Goal: Task Accomplishment & Management: Manage account settings

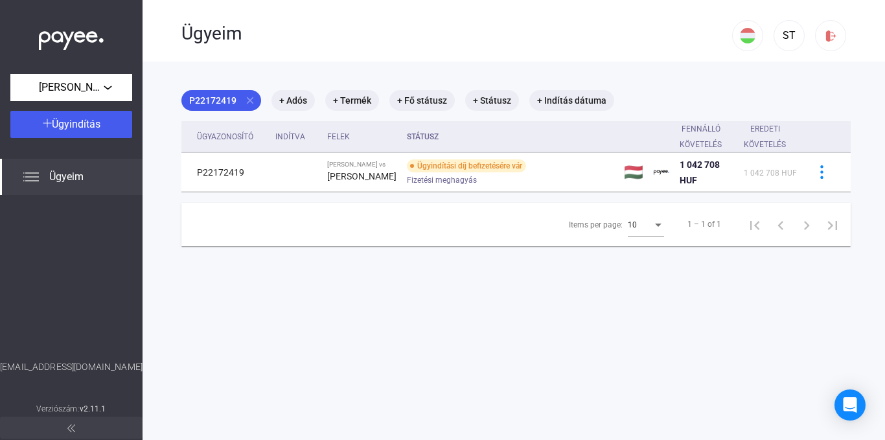
scroll to position [62, 0]
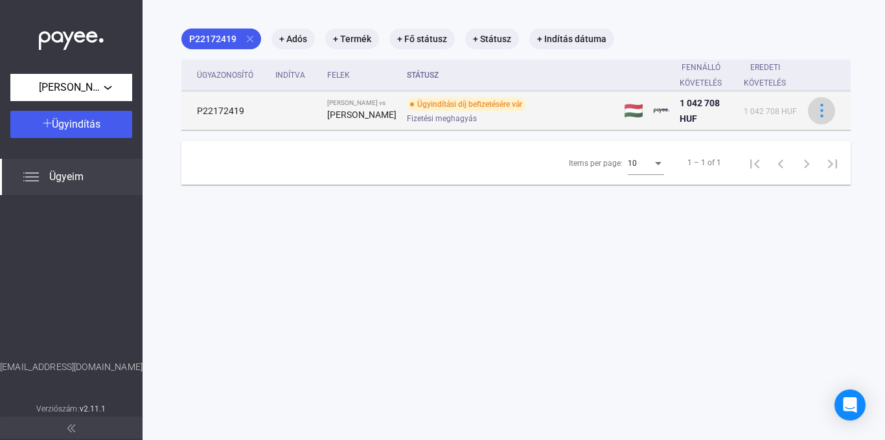
click at [815, 117] on img at bounding box center [822, 111] width 14 height 14
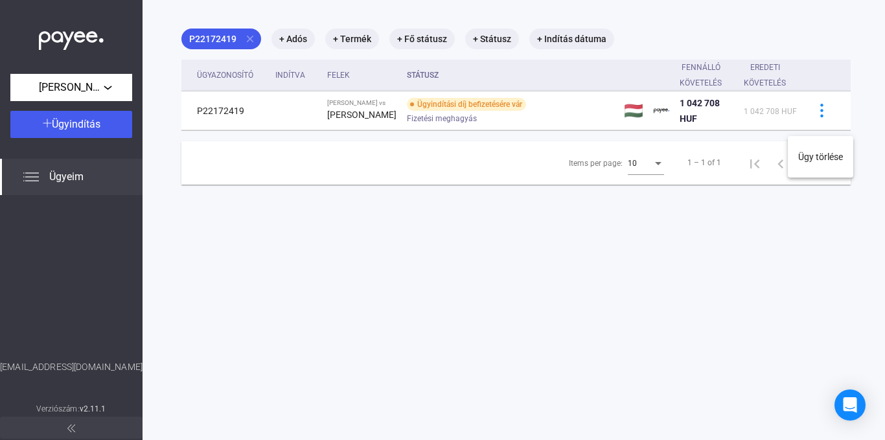
click at [555, 41] on div at bounding box center [442, 220] width 885 height 440
click at [847, 405] on icon "Open Intercom Messenger" at bounding box center [849, 404] width 15 height 17
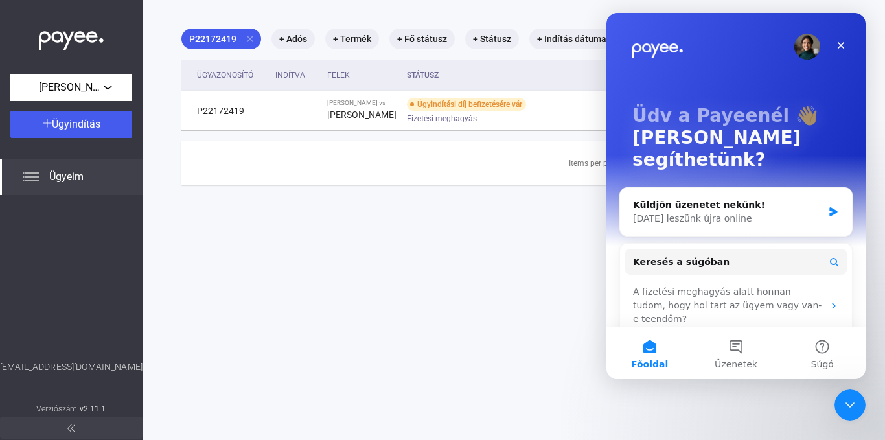
scroll to position [0, 0]
click at [828, 207] on icon "Intercom messenger" at bounding box center [833, 212] width 11 height 10
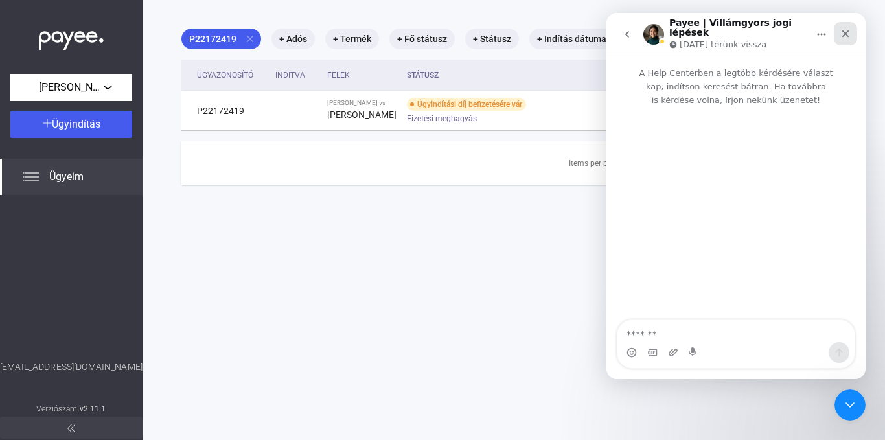
click at [849, 30] on icon "Bezárás" at bounding box center [845, 33] width 10 height 10
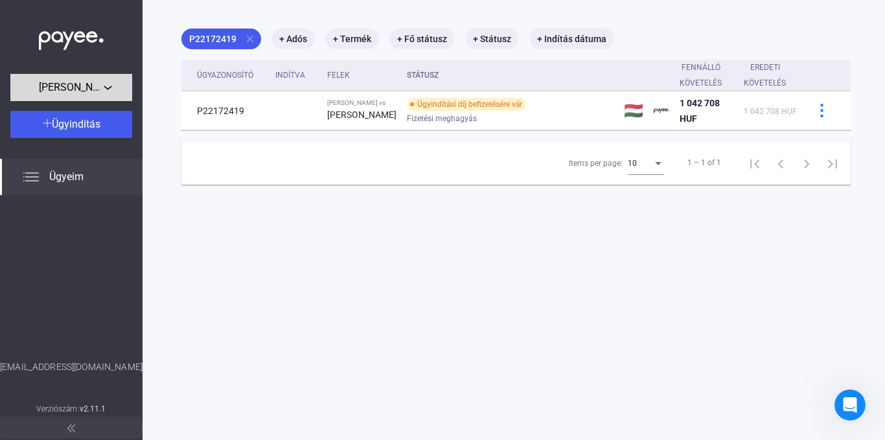
click at [107, 95] on div "[PERSON_NAME]" at bounding box center [71, 88] width 114 height 16
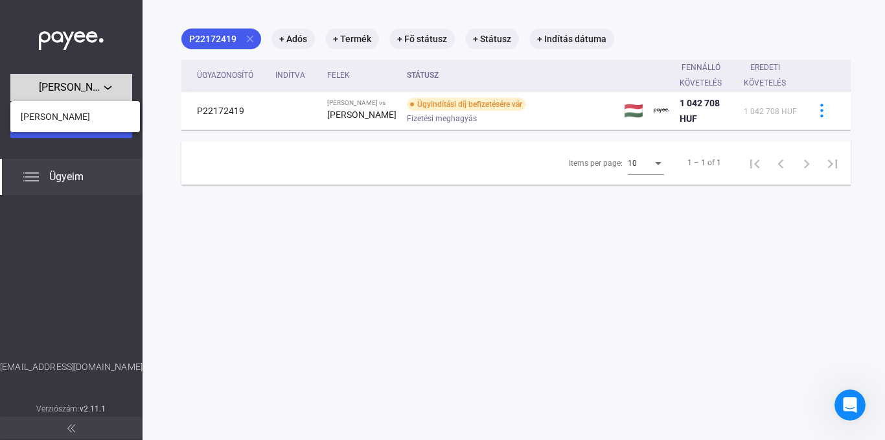
click at [107, 95] on div at bounding box center [442, 220] width 885 height 440
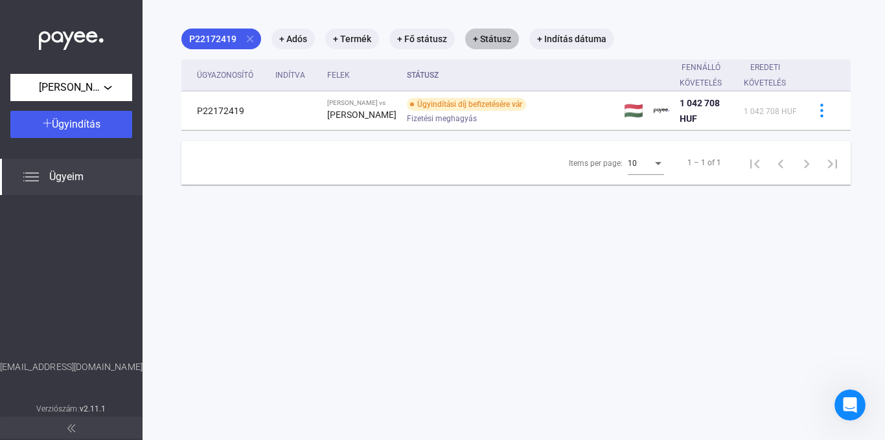
click at [492, 38] on mat-chip "+ Státusz" at bounding box center [492, 38] width 54 height 21
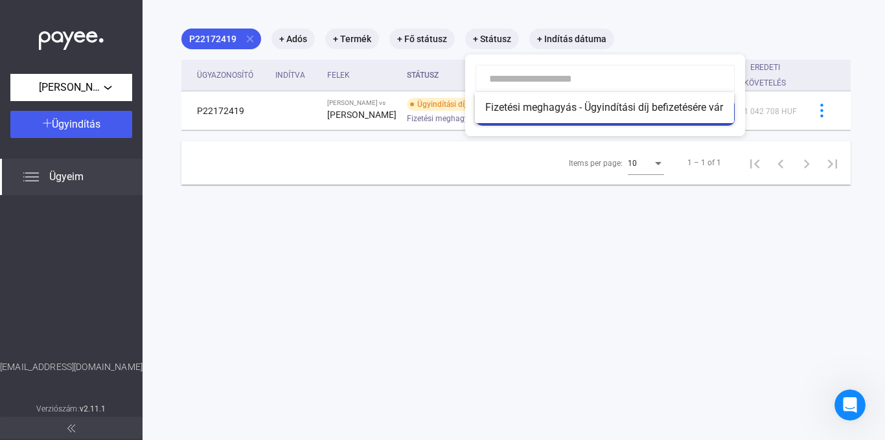
click at [423, 40] on div at bounding box center [442, 220] width 885 height 440
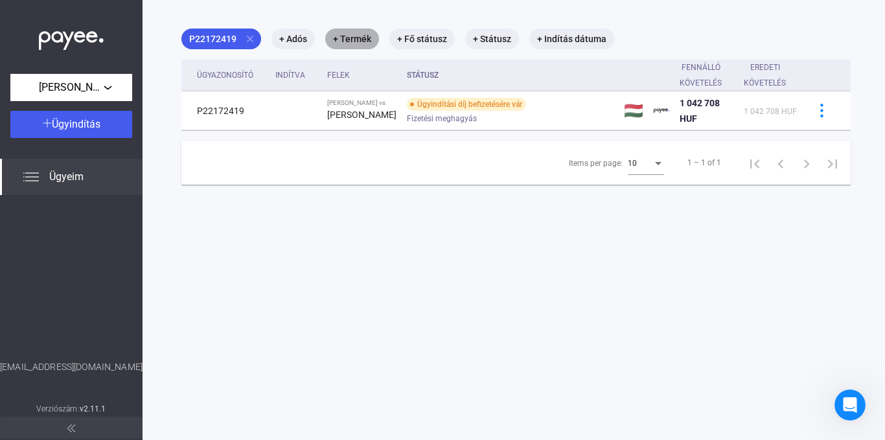
click at [359, 45] on mat-chip "+ Termék" at bounding box center [352, 38] width 54 height 21
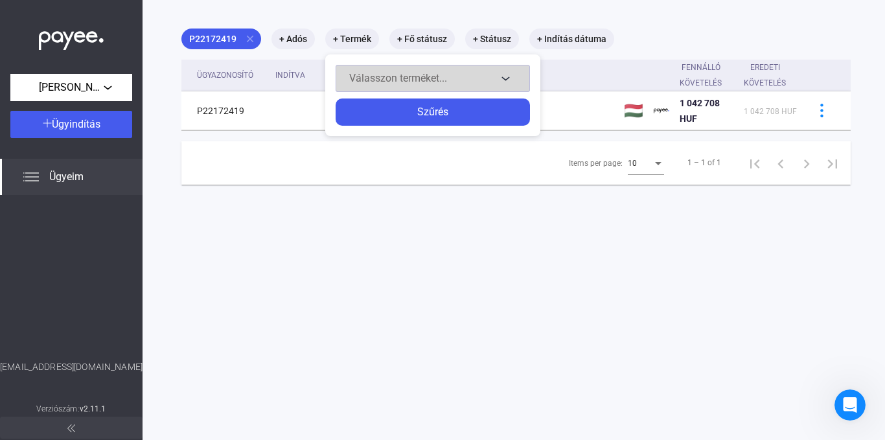
click at [501, 75] on button "Válasszon terméket..." at bounding box center [432, 78] width 194 height 27
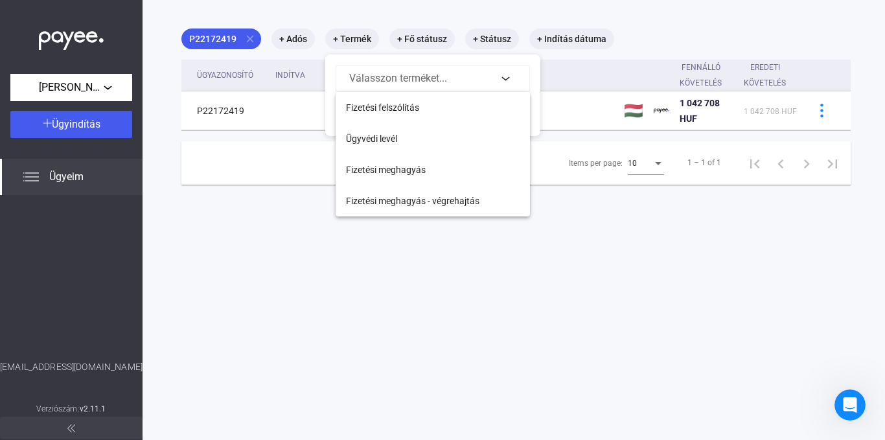
click at [506, 73] on div at bounding box center [442, 220] width 885 height 440
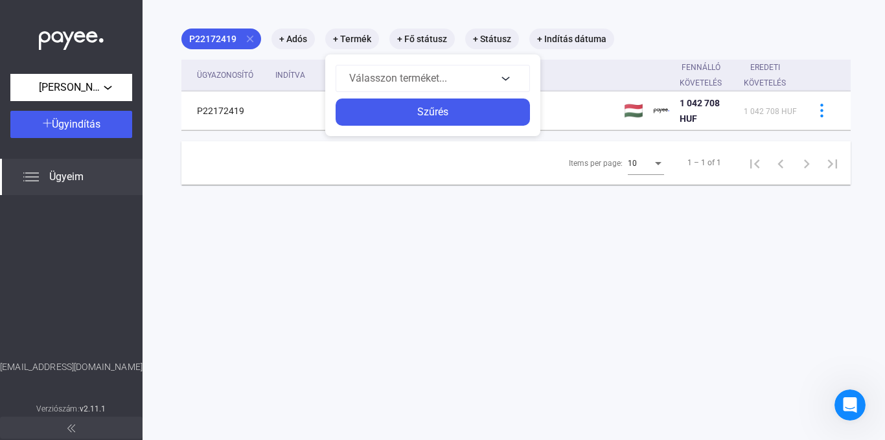
drag, startPoint x: 363, startPoint y: 242, endPoint x: 372, endPoint y: 229, distance: 15.8
click at [367, 238] on div at bounding box center [442, 220] width 885 height 440
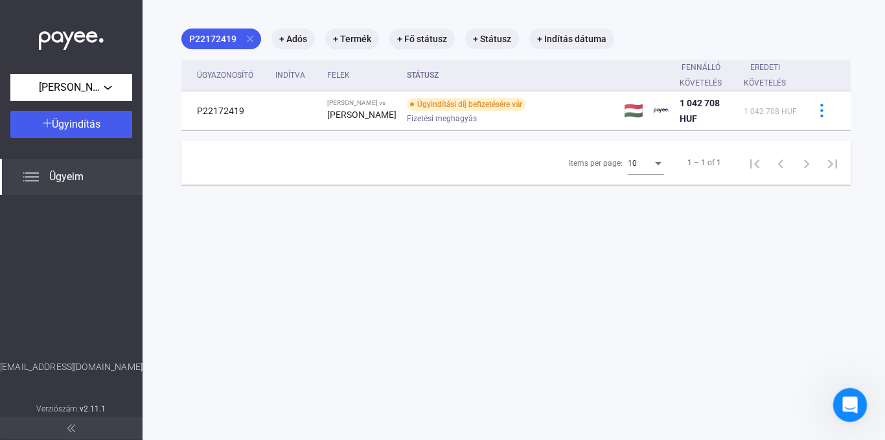
click at [850, 403] on icon "Intercom üzenőfelület megnyitása" at bounding box center [847, 403] width 9 height 10
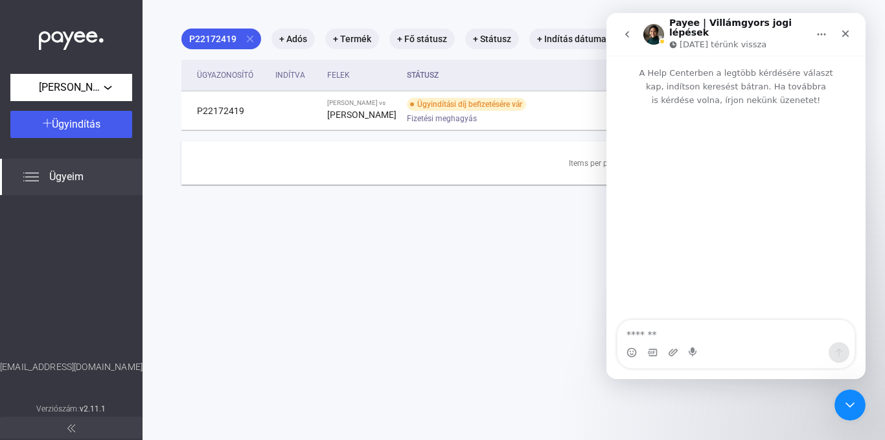
click at [824, 32] on icon "Főoldal" at bounding box center [821, 34] width 10 height 10
click at [747, 66] on icon "Intercom messenger" at bounding box center [743, 63] width 10 height 10
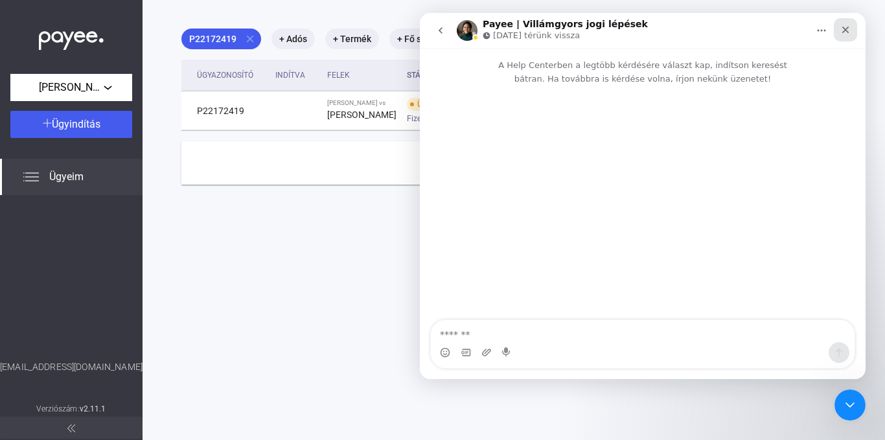
click at [852, 27] on div "Bezárás" at bounding box center [845, 29] width 23 height 23
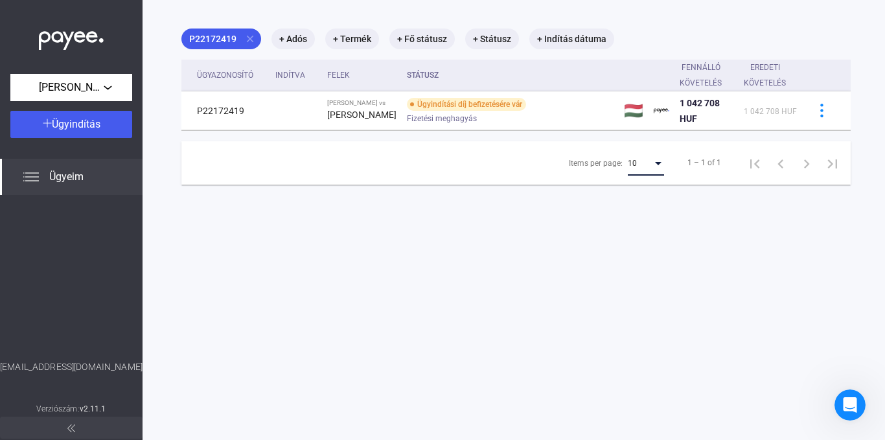
click at [652, 168] on div "Items per page:" at bounding box center [658, 163] width 12 height 10
click at [633, 164] on span "5" at bounding box center [632, 165] width 36 height 16
